Goal: Obtain resource: Obtain resource

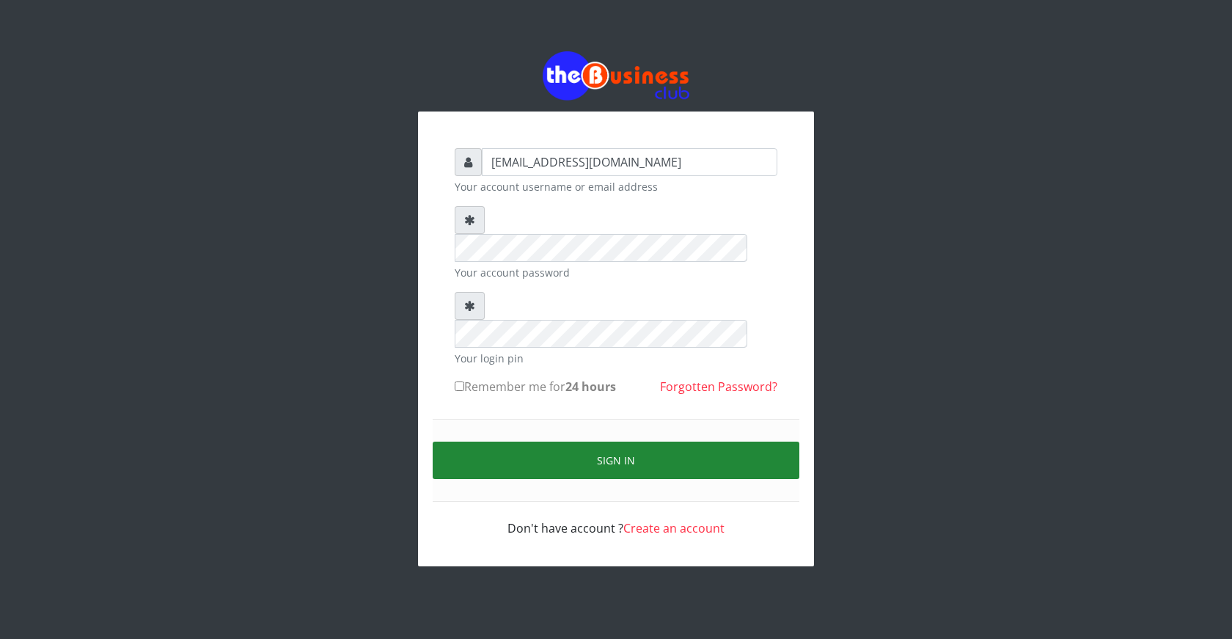
click at [631, 442] on button "Sign in" at bounding box center [616, 460] width 367 height 37
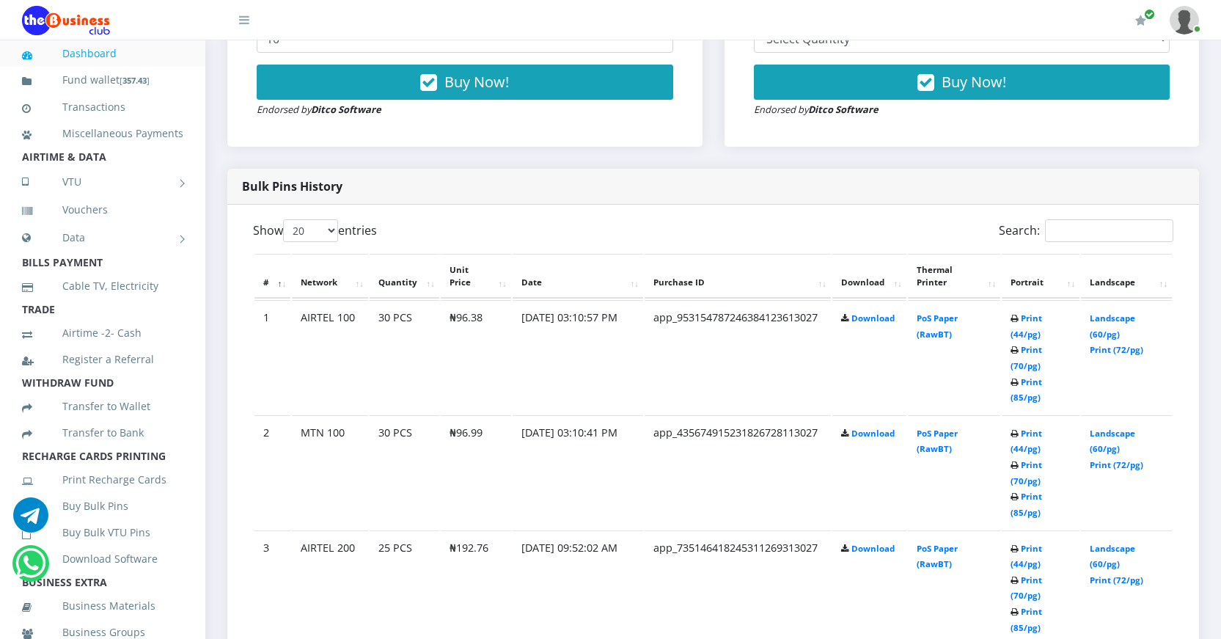
scroll to position [659, 0]
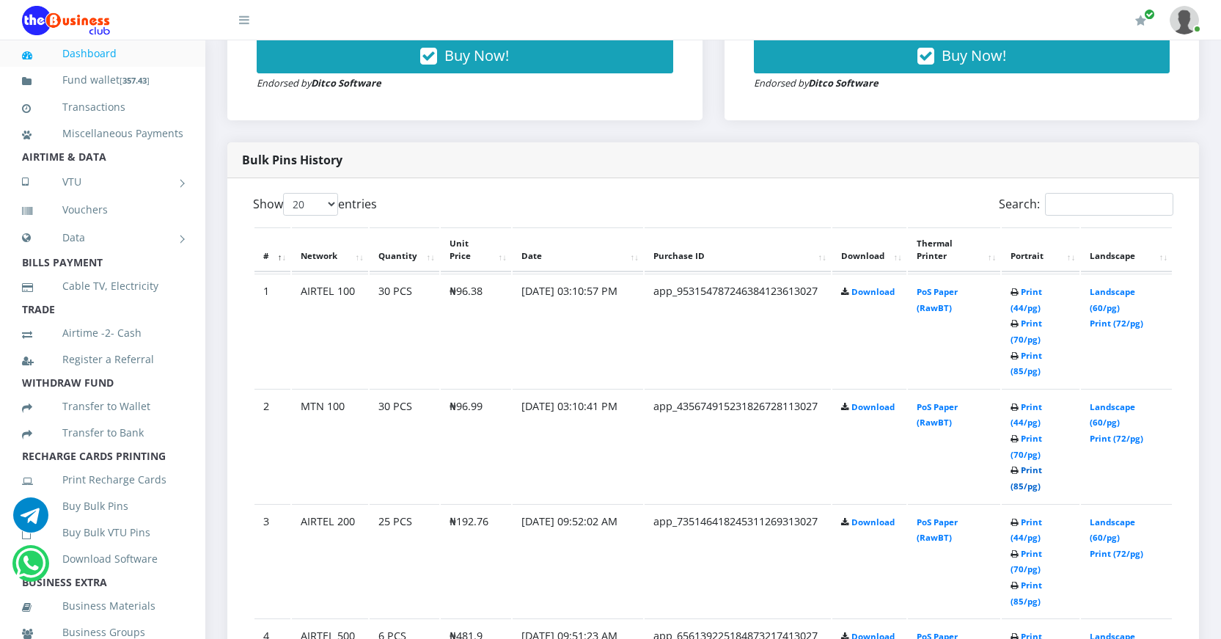
click at [1023, 485] on link "Print (85/pg)" at bounding box center [1027, 477] width 32 height 27
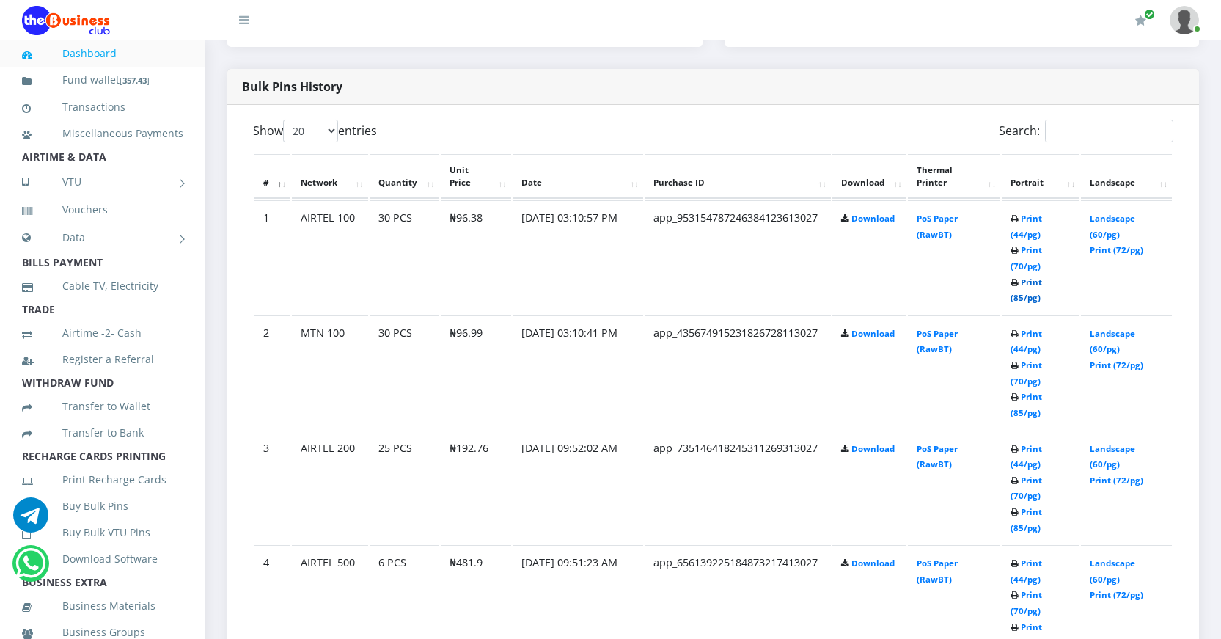
click at [1019, 296] on link "Print (85/pg)" at bounding box center [1027, 290] width 32 height 27
